Goal: Task Accomplishment & Management: Manage account settings

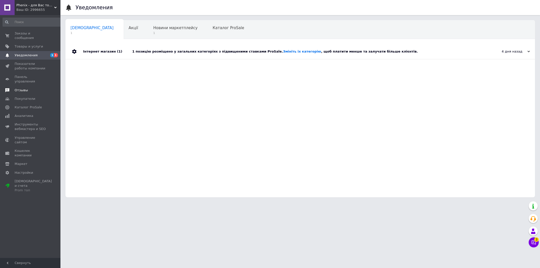
click at [28, 88] on span "Отзывы" at bounding box center [31, 90] width 32 height 5
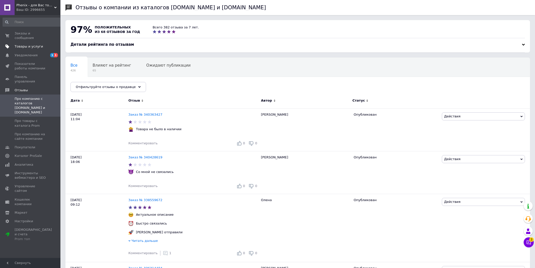
click at [25, 46] on span "Товары и услуги" at bounding box center [29, 46] width 28 height 5
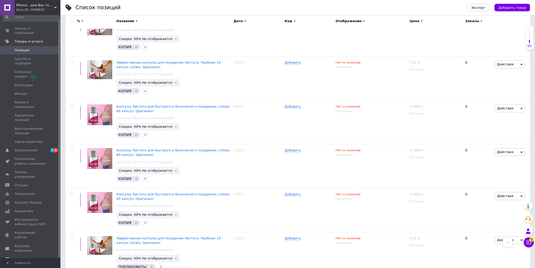
scroll to position [297, 0]
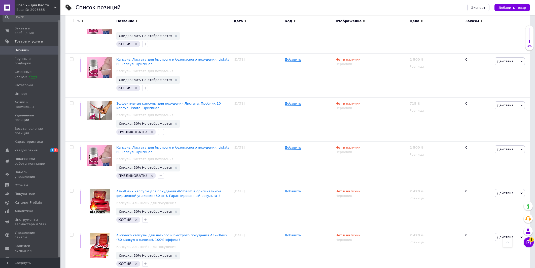
click at [27, 266] on span "Настройки" at bounding box center [24, 268] width 18 height 5
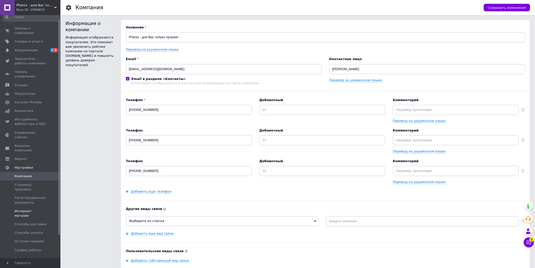
click at [19, 209] on span "Интернет-магазин" at bounding box center [31, 213] width 32 height 9
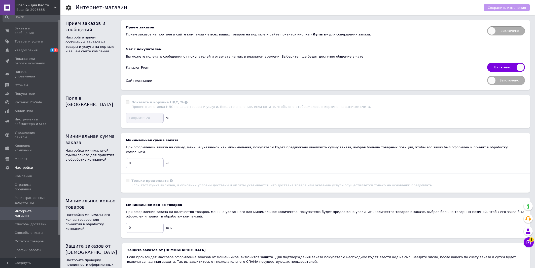
click at [496, 30] on span "Выключено" at bounding box center [506, 30] width 38 height 9
click at [487, 26] on input "Выключено" at bounding box center [485, 24] width 3 height 3
checkbox input "true"
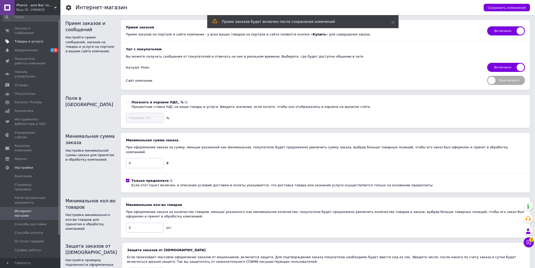
click at [25, 41] on span "Товары и услуги" at bounding box center [29, 41] width 28 height 5
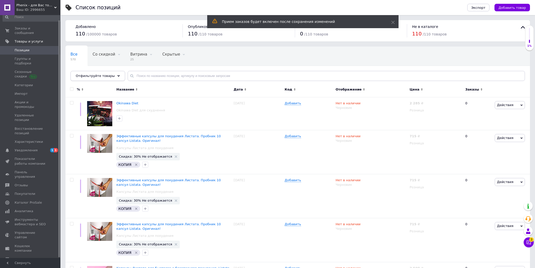
click at [91, 77] on span "Отфильтруйте товары" at bounding box center [95, 76] width 39 height 4
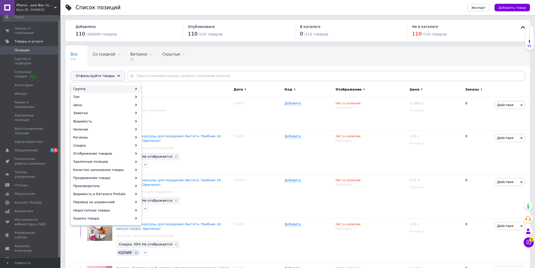
click at [88, 89] on div "Группа" at bounding box center [106, 89] width 70 height 8
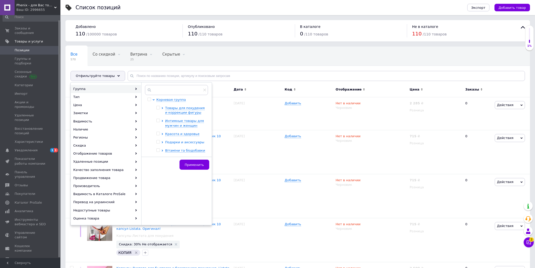
click at [171, 144] on span "Подарки и аксессуары" at bounding box center [184, 142] width 39 height 4
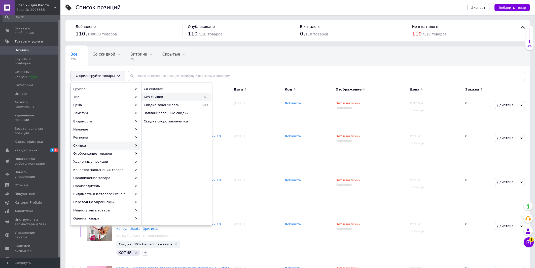
click at [156, 99] on span "Без скидки" at bounding box center [168, 97] width 48 height 5
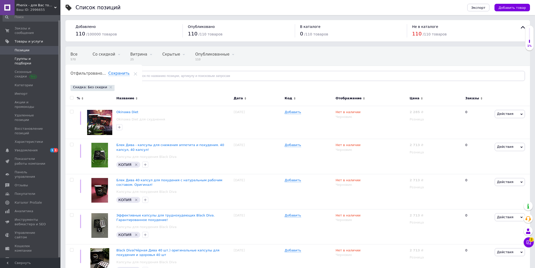
click at [17, 59] on span "Группы и подборки" at bounding box center [31, 61] width 32 height 9
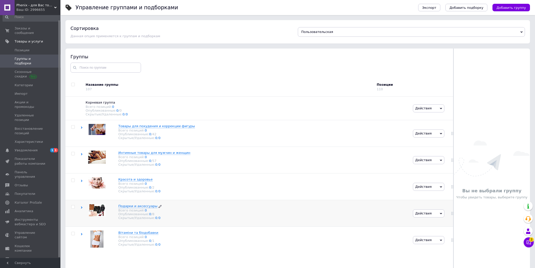
click at [131, 208] on span "Подарки и аксессуары" at bounding box center [137, 206] width 39 height 4
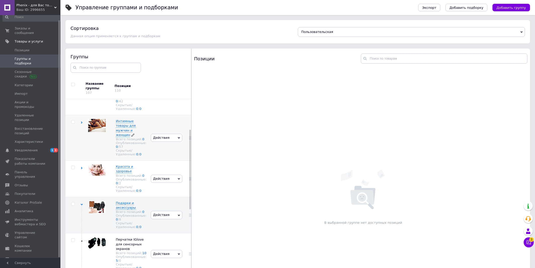
scroll to position [81, 0]
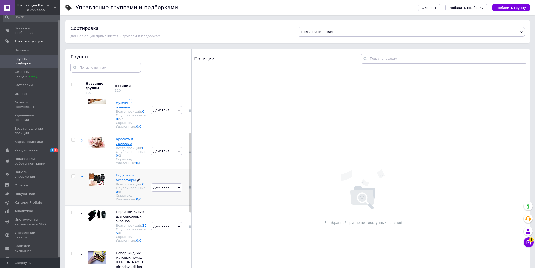
click at [118, 182] on span "Подарки и аксессуары" at bounding box center [126, 178] width 20 height 8
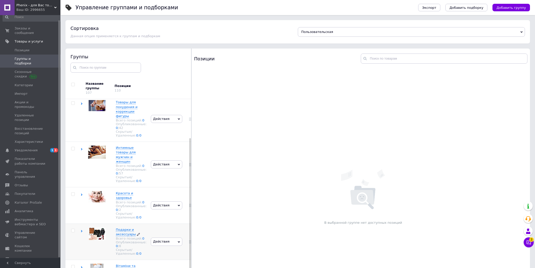
click at [129, 228] on span "Подарки и аксессуары" at bounding box center [126, 232] width 20 height 8
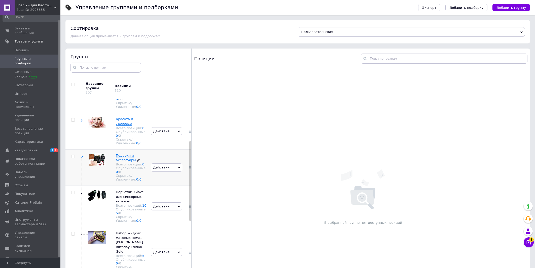
scroll to position [103, 0]
click at [168, 170] on span "Действия" at bounding box center [166, 166] width 31 height 8
click at [121, 160] on span "Подарки и аксессуары" at bounding box center [126, 156] width 20 height 8
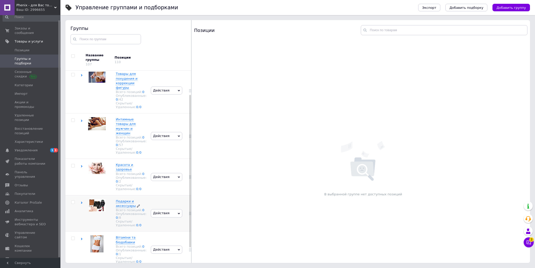
scroll to position [0, 0]
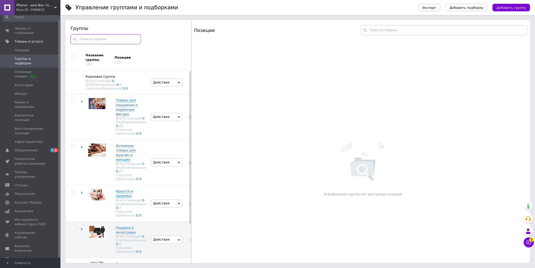
click at [125, 39] on input "text" at bounding box center [105, 39] width 70 height 10
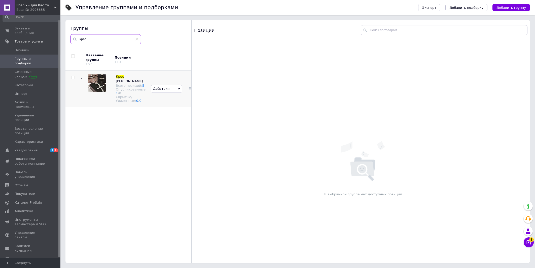
type input "крес"
click at [154, 88] on span "Действия" at bounding box center [161, 89] width 16 height 4
click at [99, 92] on img at bounding box center [97, 84] width 18 height 18
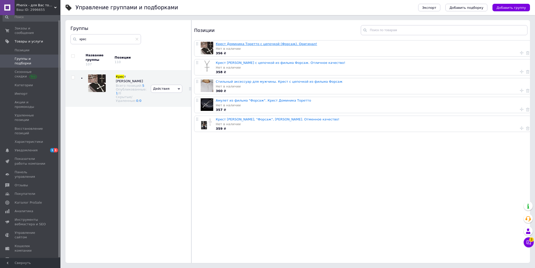
click at [237, 46] on link "Крест Доминика Торетто с цепочкой (Форсаж). Оригинал!" at bounding box center [266, 44] width 101 height 4
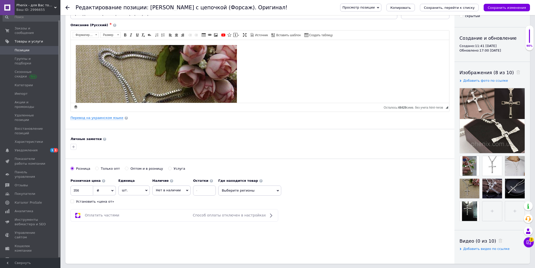
scroll to position [54, 0]
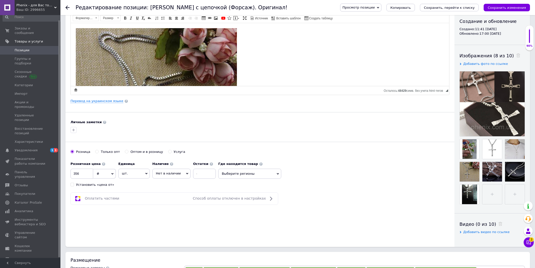
click at [178, 171] on span "Нет в наличии" at bounding box center [171, 174] width 38 height 10
click at [170, 185] on li "В наличии" at bounding box center [172, 184] width 38 height 7
click at [501, 6] on icon "Сохранить изменения" at bounding box center [507, 8] width 38 height 4
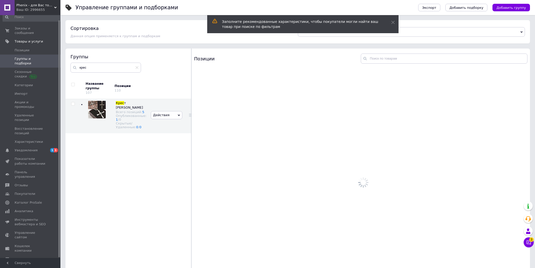
scroll to position [3, 0]
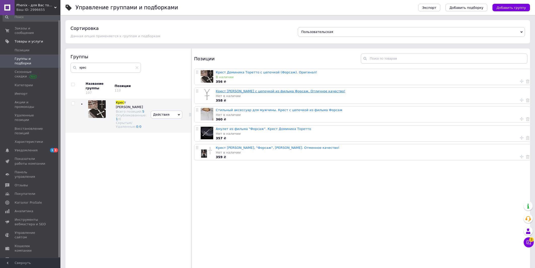
click at [267, 91] on link "Крест [PERSON_NAME] с цепочкой из фильма Форсаж. Отличное качество!" at bounding box center [280, 91] width 129 height 4
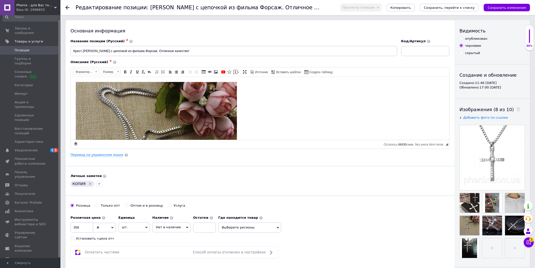
click at [477, 39] on div "опубликован" at bounding box center [476, 39] width 22 height 5
click at [463, 39] on input "опубликован" at bounding box center [460, 38] width 3 height 3
radio input "true"
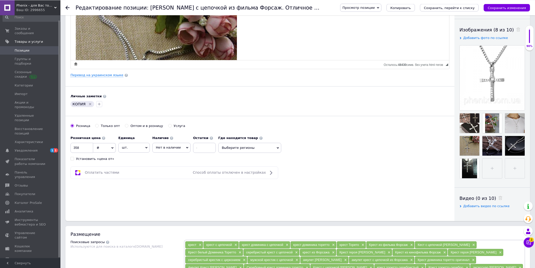
scroll to position [81, 0]
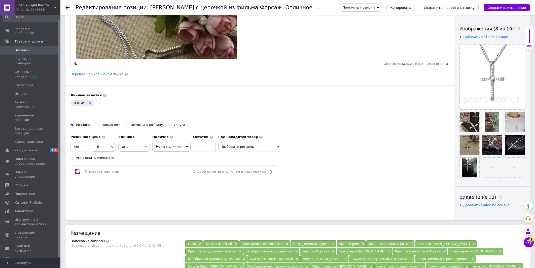
click at [170, 147] on span "Нет в наличии" at bounding box center [168, 147] width 25 height 4
click at [166, 157] on li "В наличии" at bounding box center [172, 157] width 38 height 7
click at [515, 8] on icon "Сохранить изменения" at bounding box center [507, 8] width 38 height 4
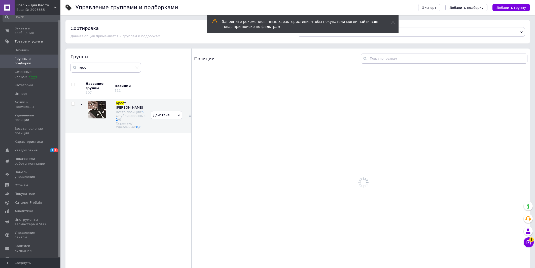
scroll to position [3, 0]
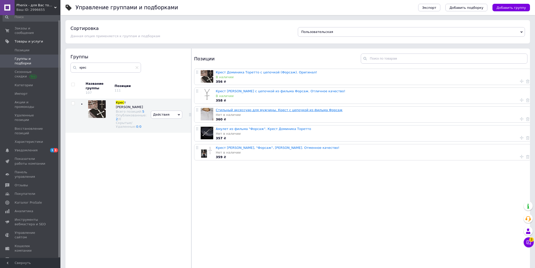
click at [243, 111] on link "Стильный аксессуар для мужчины. Крест с цепочкой из фильма Форсаж" at bounding box center [279, 110] width 127 height 4
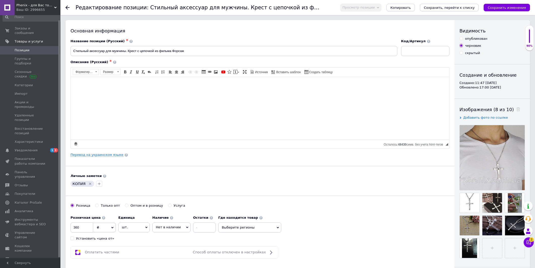
click at [480, 39] on div "опубликован" at bounding box center [476, 39] width 22 height 5
click at [463, 39] on input "опубликован" at bounding box center [460, 38] width 3 height 3
radio input "true"
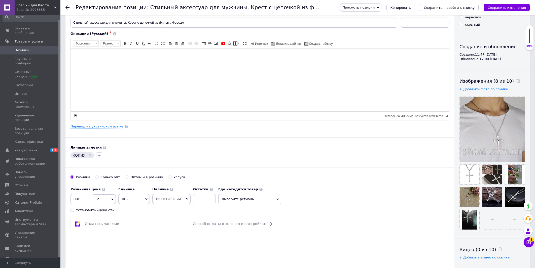
scroll to position [54, 0]
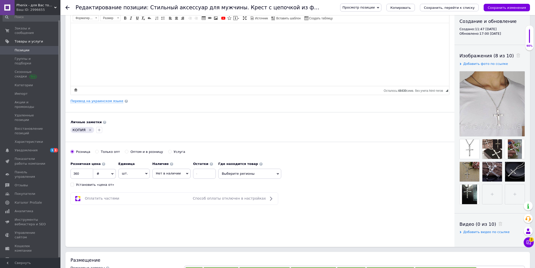
click at [177, 171] on span "Нет в наличии" at bounding box center [171, 174] width 38 height 10
click at [162, 186] on li "В наличии" at bounding box center [172, 184] width 38 height 7
click at [493, 10] on button "Сохранить изменения" at bounding box center [507, 8] width 46 height 8
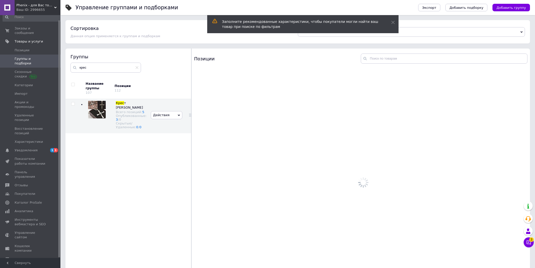
scroll to position [3, 0]
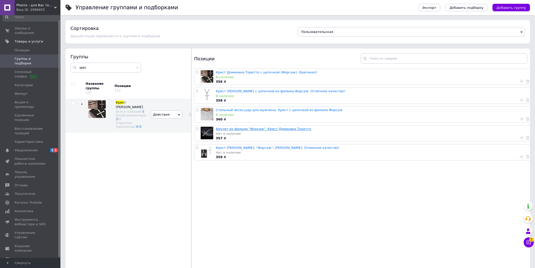
click at [225, 131] on link "Амулет из фильма "Форсаж". Крест Доминика Торетто" at bounding box center [263, 129] width 95 height 4
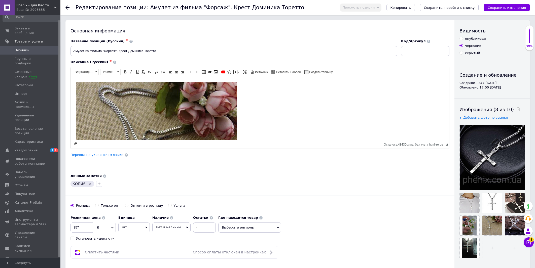
click at [467, 39] on div "опубликован" at bounding box center [476, 39] width 22 height 5
click at [463, 39] on input "опубликован" at bounding box center [460, 38] width 3 height 3
radio input "true"
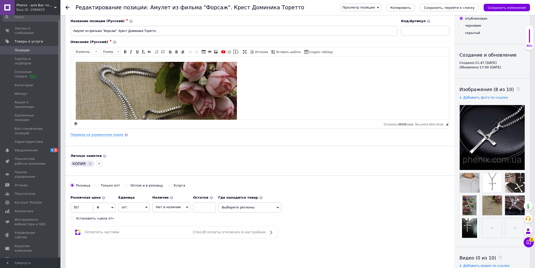
scroll to position [81, 0]
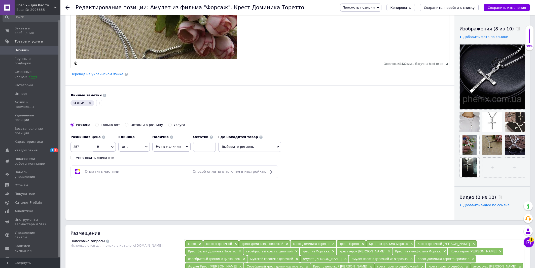
click at [175, 144] on span "Нет в наличии" at bounding box center [171, 147] width 38 height 10
click at [176, 156] on li "В наличии" at bounding box center [172, 157] width 38 height 7
click at [492, 9] on icon "Сохранить изменения" at bounding box center [507, 8] width 38 height 4
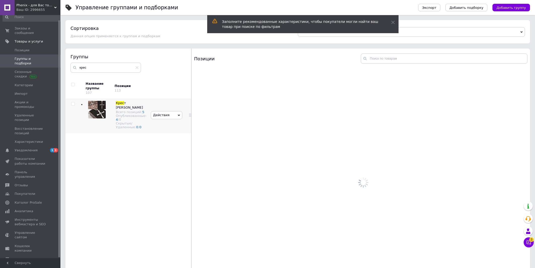
scroll to position [3, 0]
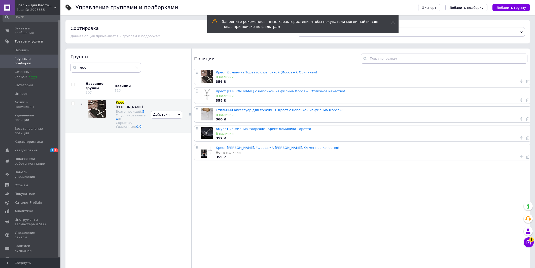
click at [232, 150] on link "Крест [PERSON_NAME], "Форсаж", [PERSON_NAME]. Отменное качество!" at bounding box center [278, 148] width 124 height 4
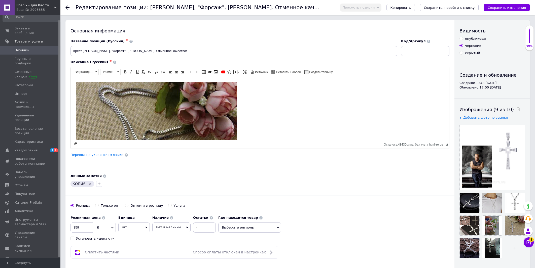
click at [475, 40] on div "опубликован" at bounding box center [476, 39] width 22 height 5
click at [463, 40] on input "опубликован" at bounding box center [460, 38] width 3 height 3
radio input "true"
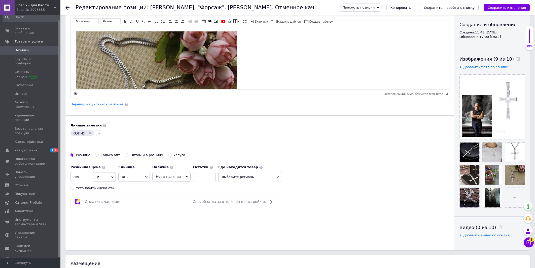
scroll to position [54, 0]
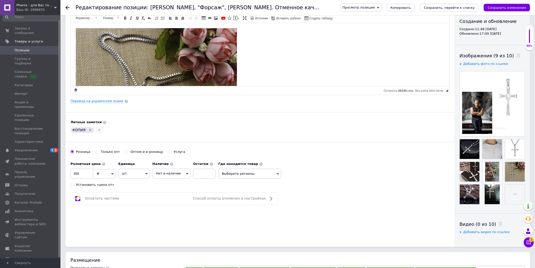
click at [171, 174] on span "Нет в наличии" at bounding box center [168, 174] width 25 height 4
click at [169, 183] on li "В наличии" at bounding box center [172, 184] width 38 height 7
click at [497, 7] on icon "Сохранить изменения" at bounding box center [507, 8] width 38 height 4
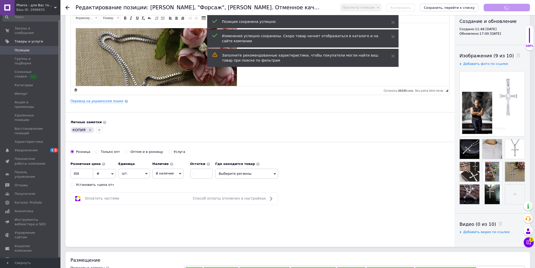
click at [27, 50] on span "Позиции" at bounding box center [22, 50] width 15 height 5
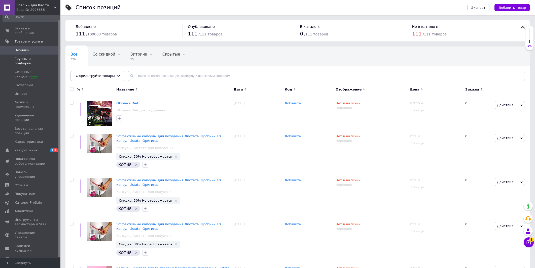
click at [36, 62] on link "Группы и подборки" at bounding box center [32, 61] width 65 height 13
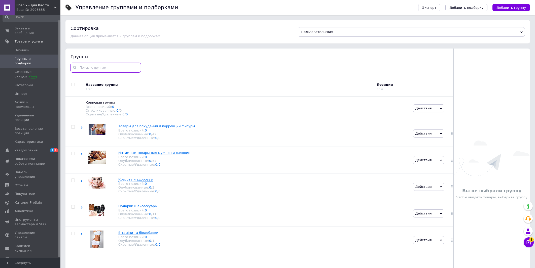
click at [120, 66] on input "text" at bounding box center [105, 68] width 70 height 10
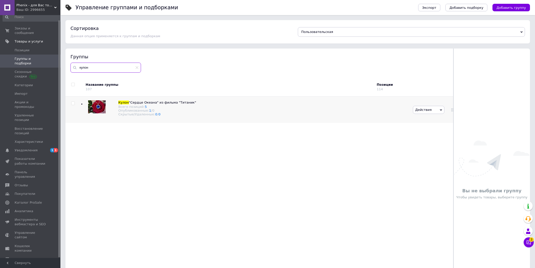
type input "кулон"
click at [98, 103] on img at bounding box center [97, 106] width 18 height 13
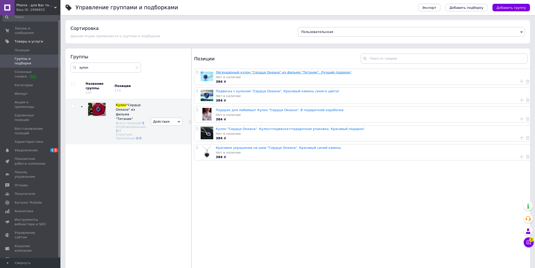
click at [246, 73] on link "Легендарный кулон "Сердце Океана" из фильма "Титаник". Лучший подарок!" at bounding box center [284, 72] width 136 height 4
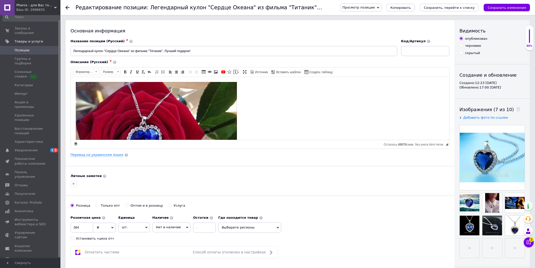
click at [180, 226] on span "Нет в наличии" at bounding box center [171, 228] width 38 height 10
click at [175, 237] on li "В наличии" at bounding box center [172, 238] width 38 height 7
click at [509, 6] on icon "Сохранить изменения" at bounding box center [507, 8] width 38 height 4
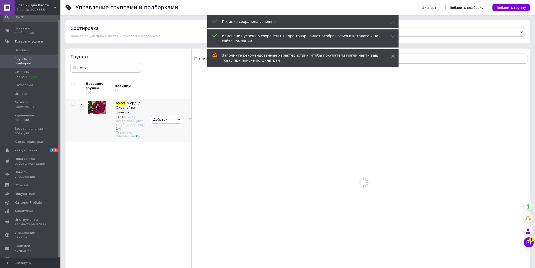
scroll to position [3, 0]
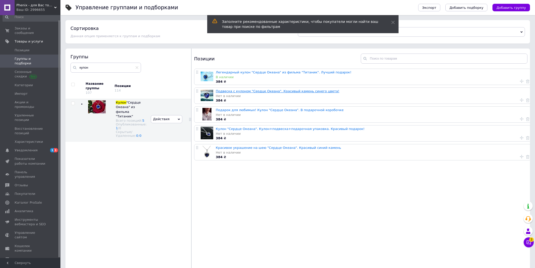
click at [256, 93] on link "Подвеска с кулоном "Сердце Океана". Красивый камень синего цвета!" at bounding box center [278, 91] width 124 height 4
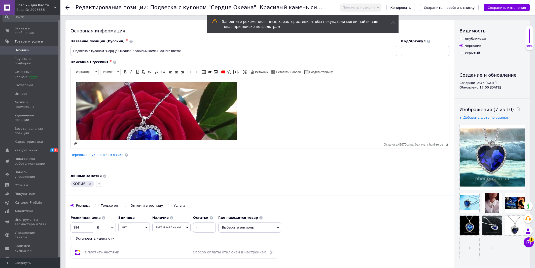
click at [470, 40] on div "опубликован" at bounding box center [476, 39] width 22 height 5
click at [463, 40] on input "опубликован" at bounding box center [460, 38] width 3 height 3
radio input "true"
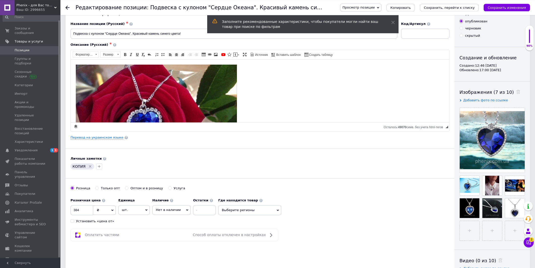
scroll to position [27, 0]
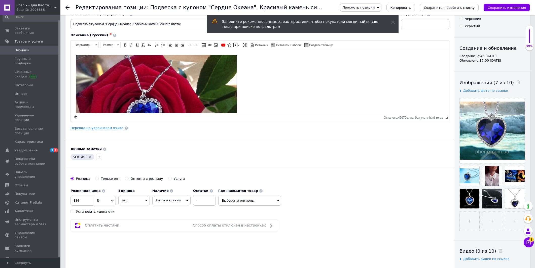
click at [181, 201] on span "Нет в наличии" at bounding box center [171, 201] width 38 height 10
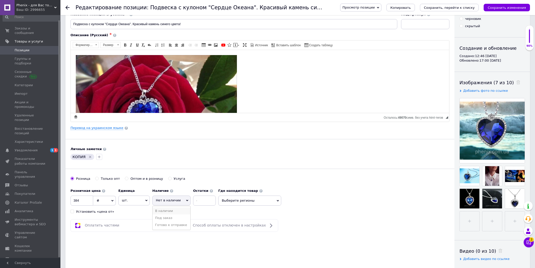
click at [170, 212] on li "В наличии" at bounding box center [172, 211] width 38 height 7
click at [489, 7] on button "Сохранить изменения" at bounding box center [507, 8] width 46 height 8
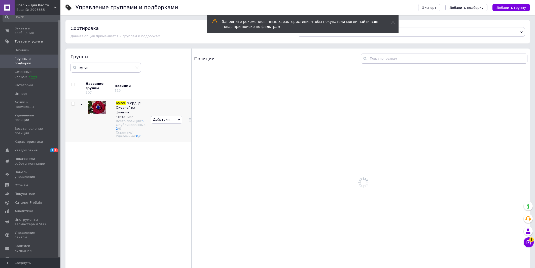
scroll to position [3, 0]
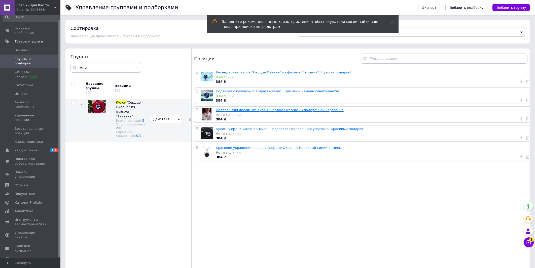
click at [268, 109] on link "Подарок для любимых! Кулон "Сердце Океана". В подарочной коробочке" at bounding box center [280, 110] width 128 height 4
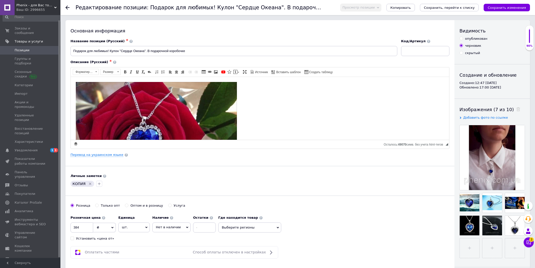
click at [463, 37] on label "опубликован" at bounding box center [473, 39] width 28 height 5
click at [463, 37] on input "опубликован" at bounding box center [460, 38] width 3 height 3
radio input "true"
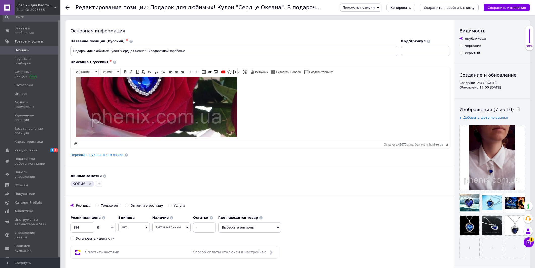
scroll to position [81, 0]
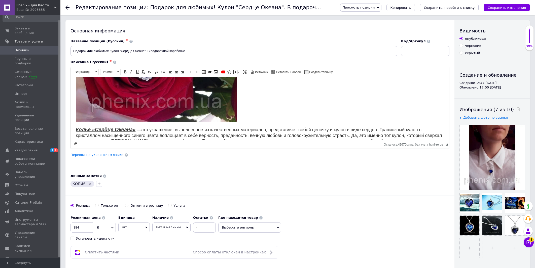
click at [180, 226] on span "Нет в наличии" at bounding box center [171, 228] width 38 height 10
click at [169, 240] on li "В наличии" at bounding box center [172, 238] width 38 height 7
click at [509, 9] on icon "Сохранить изменения" at bounding box center [507, 8] width 38 height 4
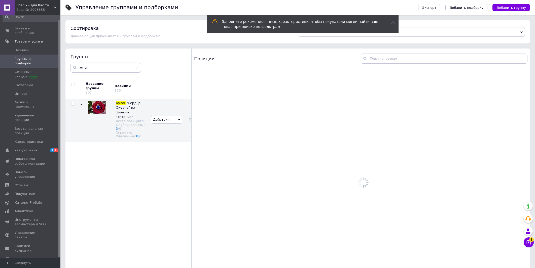
scroll to position [3, 0]
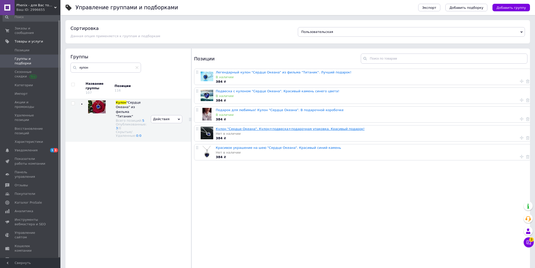
click at [220, 131] on link "Кулон "Сердце Океана". Кулон+подвеска+подарочная упаковка. Красивый подарок!" at bounding box center [290, 129] width 149 height 4
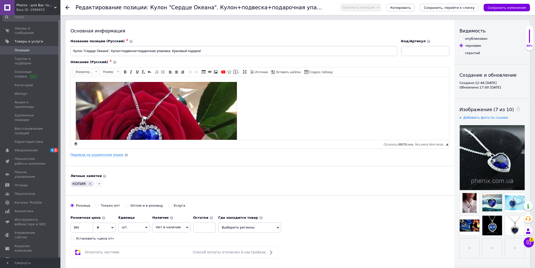
click at [463, 38] on label "опубликован" at bounding box center [473, 39] width 28 height 5
click at [463, 38] on input "опубликован" at bounding box center [460, 38] width 3 height 3
radio input "true"
click at [160, 227] on span "Нет в наличии" at bounding box center [168, 228] width 25 height 4
click at [161, 237] on li "В наличии" at bounding box center [172, 238] width 38 height 7
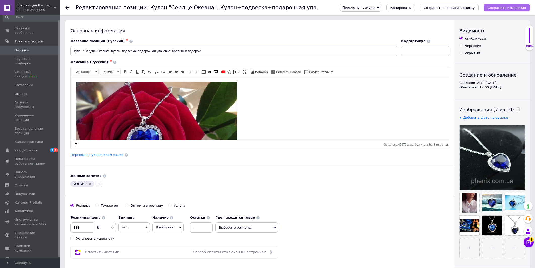
click at [496, 5] on button "Сохранить изменения" at bounding box center [507, 8] width 46 height 8
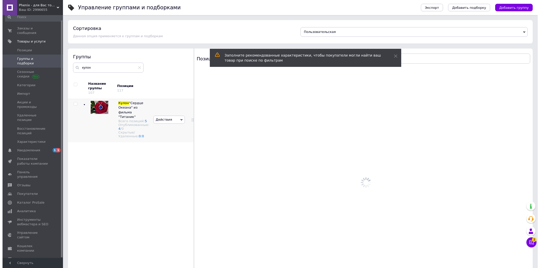
scroll to position [3, 0]
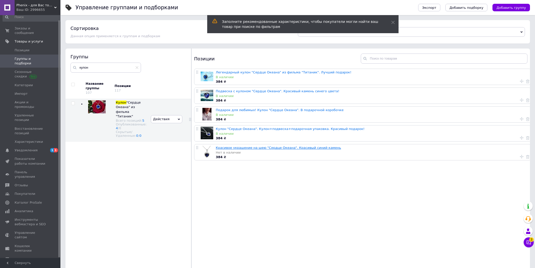
click at [233, 148] on link "Красивое украшение на шею "Сердце Океана". Красивый синий камень" at bounding box center [278, 148] width 125 height 4
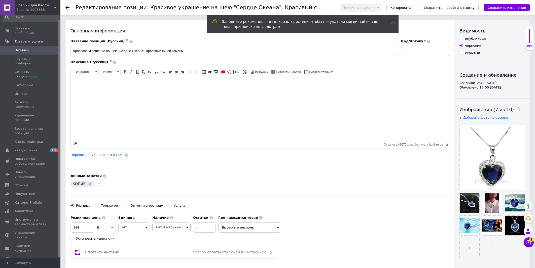
click at [461, 38] on input "опубликован" at bounding box center [460, 38] width 3 height 3
radio input "true"
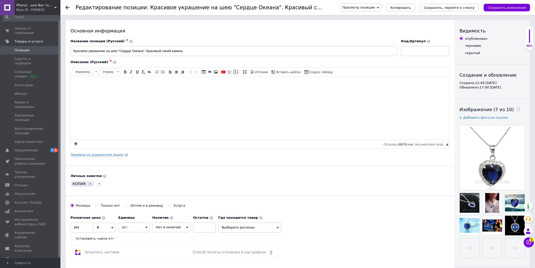
click at [167, 225] on span "Нет в наличии" at bounding box center [171, 228] width 38 height 10
click at [164, 240] on li "В наличии" at bounding box center [172, 238] width 38 height 7
click at [509, 7] on icon "Сохранить изменения" at bounding box center [507, 8] width 38 height 4
click at [46, 231] on span "Управление сайтом" at bounding box center [31, 235] width 32 height 9
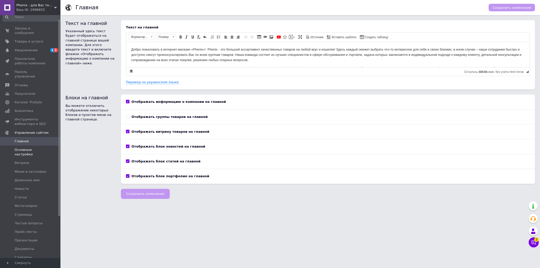
click at [29, 150] on span "Основные настройки" at bounding box center [31, 152] width 32 height 9
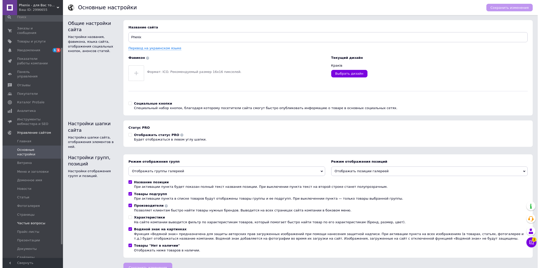
scroll to position [56, 0]
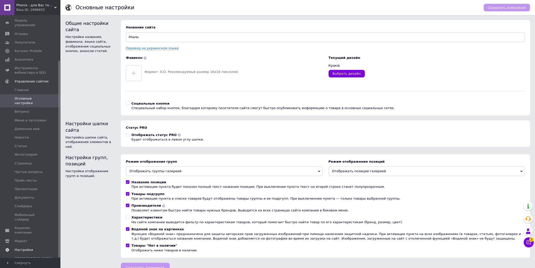
click at [33, 248] on span "Настройки" at bounding box center [31, 250] width 32 height 5
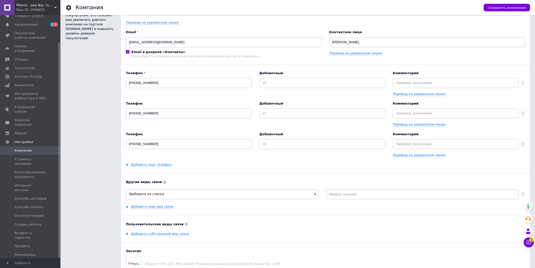
scroll to position [108, 0]
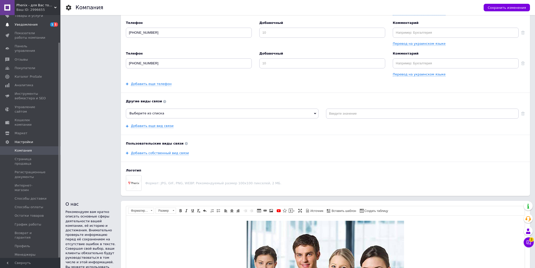
click at [24, 25] on span "Уведомления" at bounding box center [26, 24] width 23 height 5
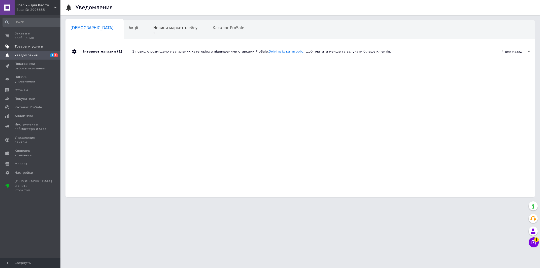
click at [24, 49] on span "Товары и услуги" at bounding box center [29, 46] width 28 height 5
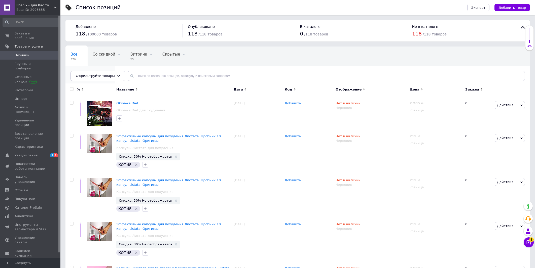
click at [105, 77] on span "118" at bounding box center [87, 79] width 34 height 4
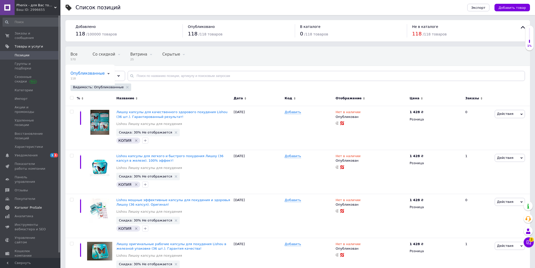
click at [31, 206] on span "Каталог ProSale" at bounding box center [28, 208] width 27 height 5
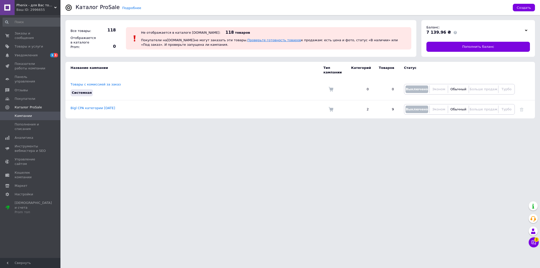
click at [247, 42] on link "Проверьте готовность товаров" at bounding box center [274, 40] width 54 height 4
